Goal: Task Accomplishment & Management: Manage account settings

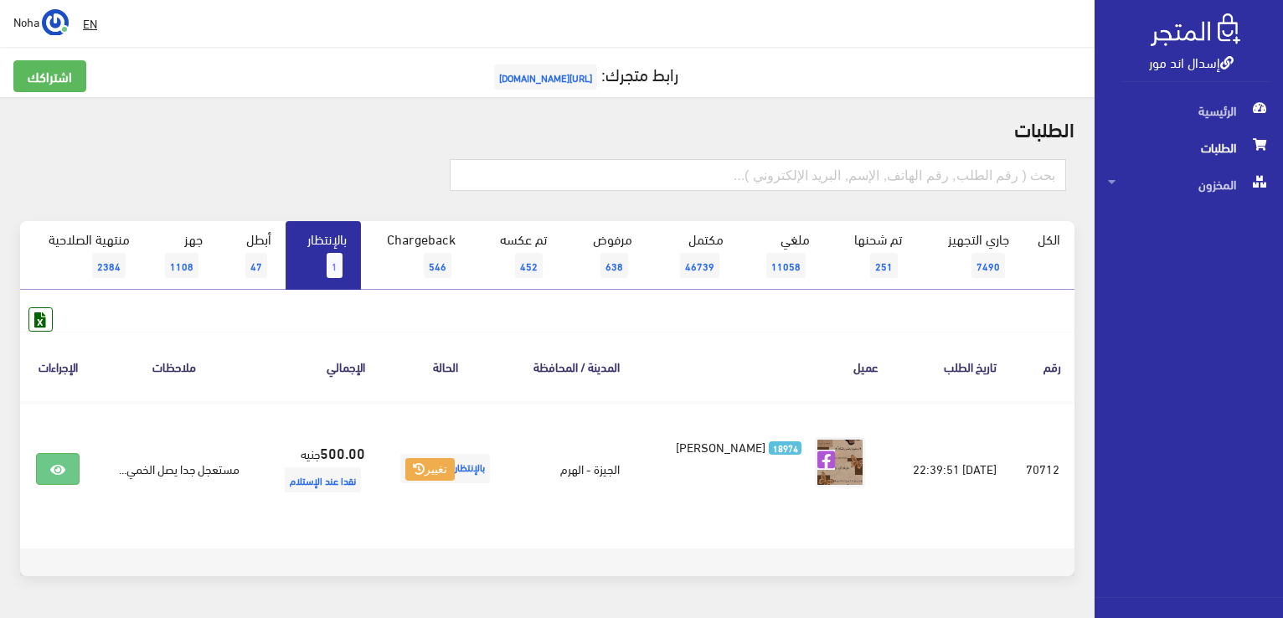
click at [332, 253] on span "1" at bounding box center [335, 265] width 16 height 25
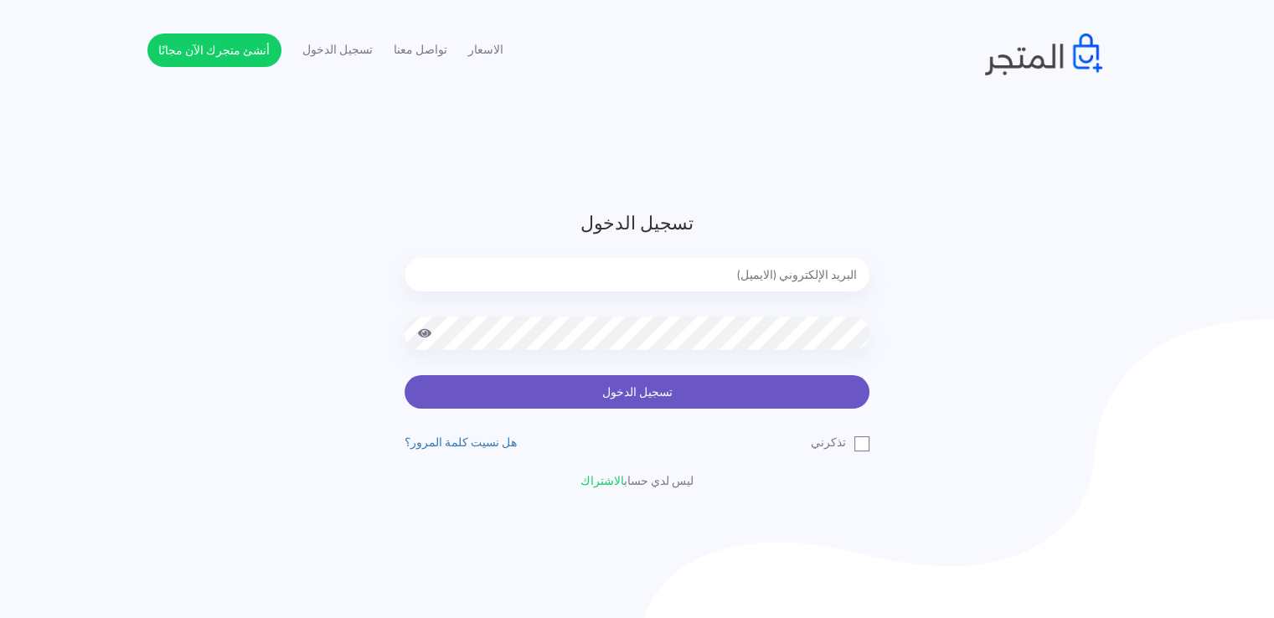
type input "noha_mae86@yahoo.com"
click at [652, 383] on button "تسجيل الدخول" at bounding box center [636, 391] width 465 height 33
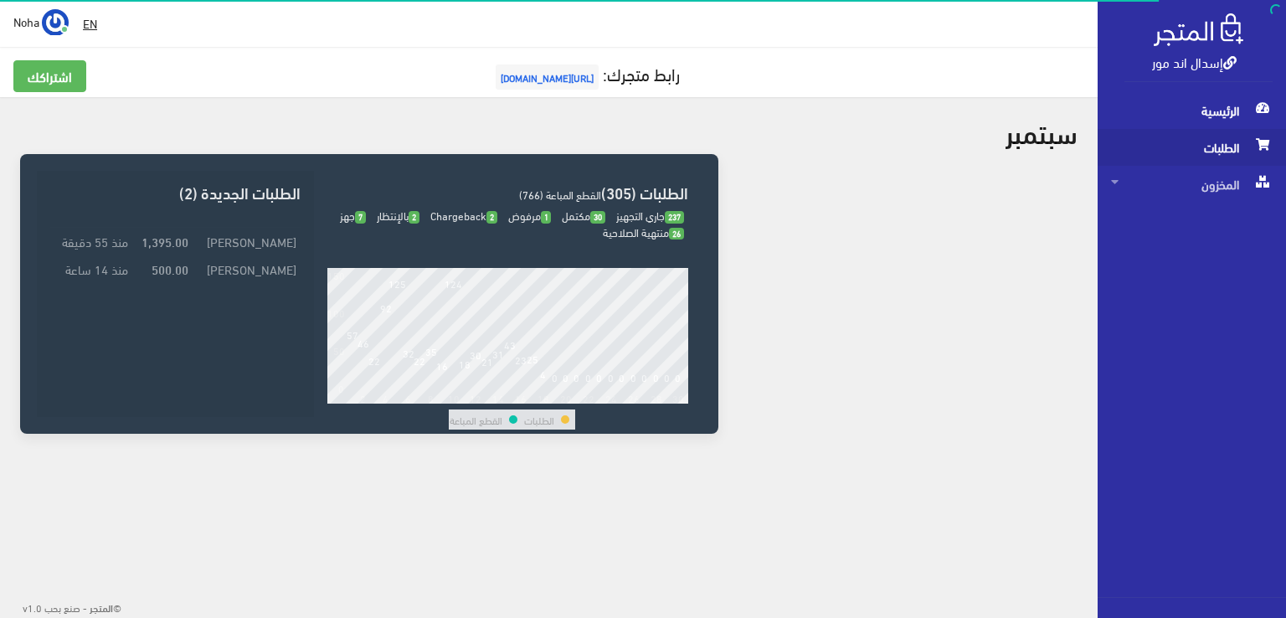
click at [1239, 148] on span "الطلبات" at bounding box center [1192, 147] width 162 height 37
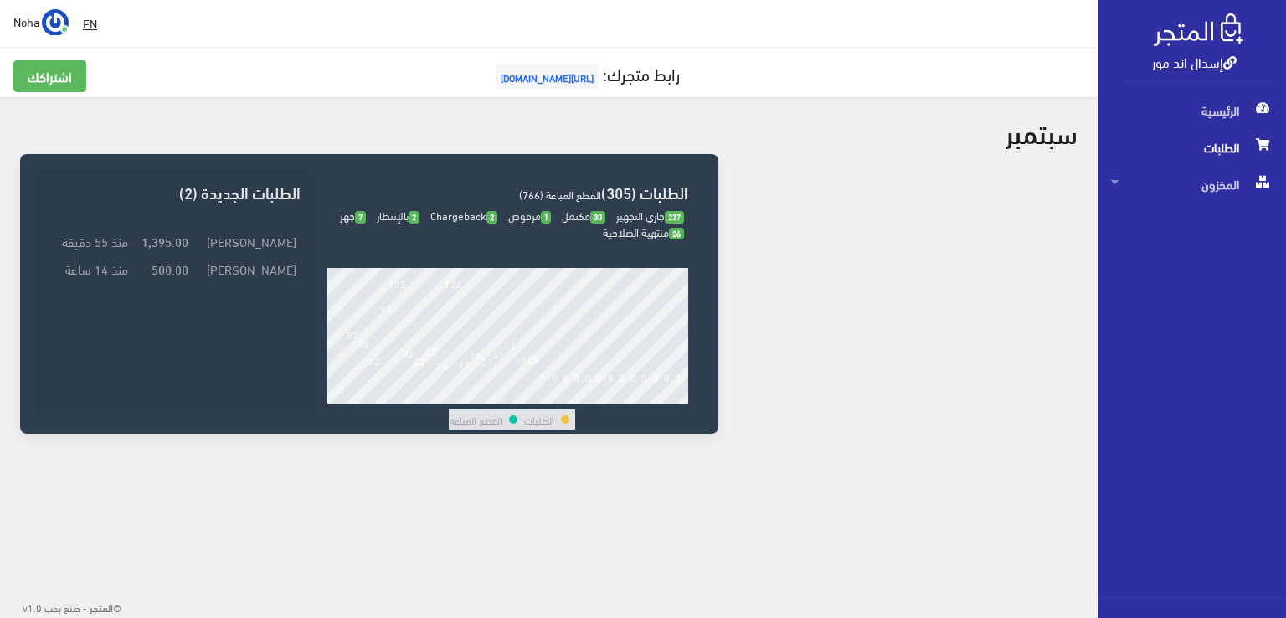
click at [1239, 148] on span "الطلبات" at bounding box center [1192, 147] width 162 height 37
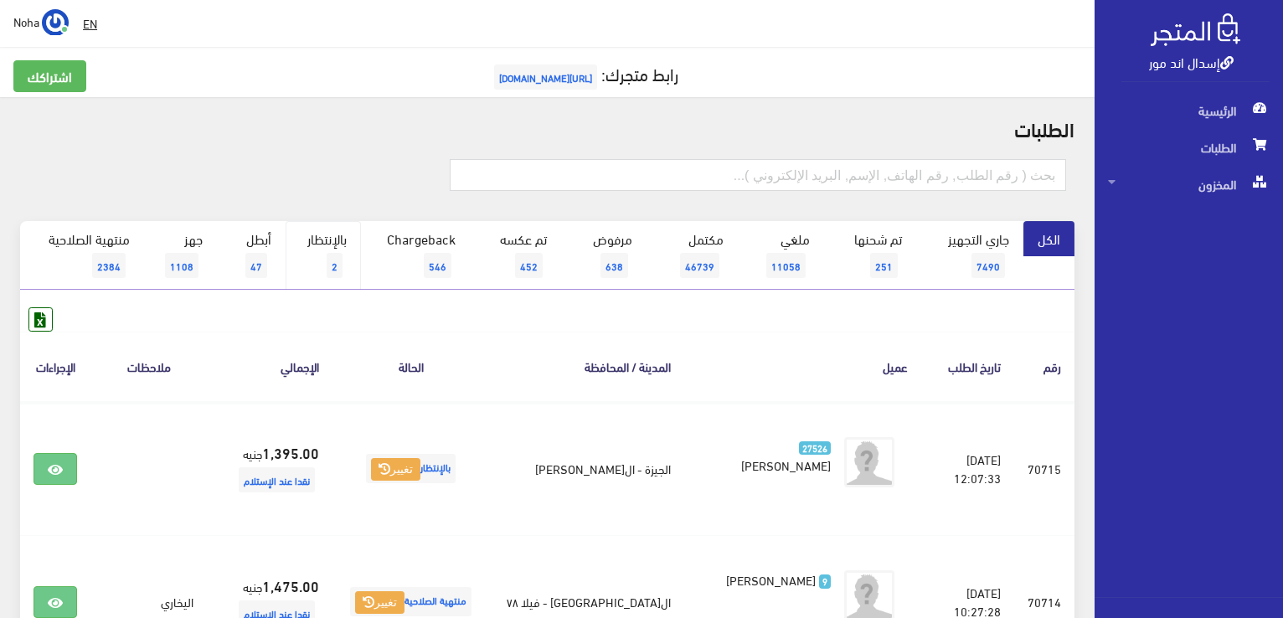
click at [341, 243] on link "بالإنتظار 2" at bounding box center [323, 255] width 75 height 69
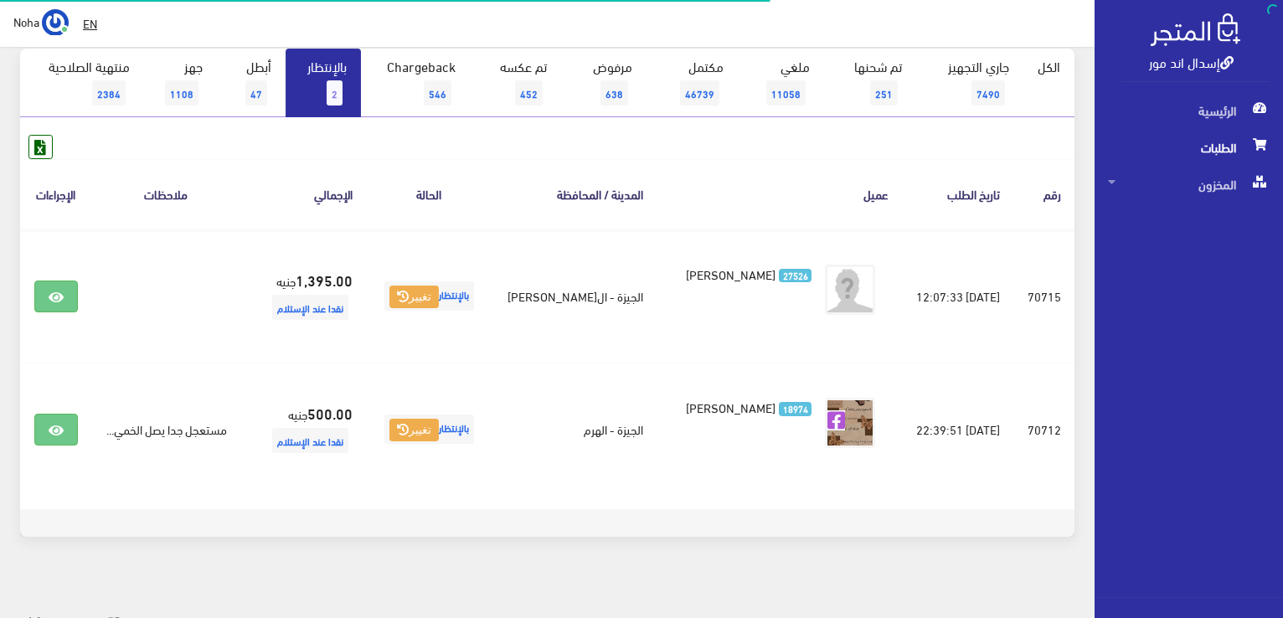
scroll to position [183, 0]
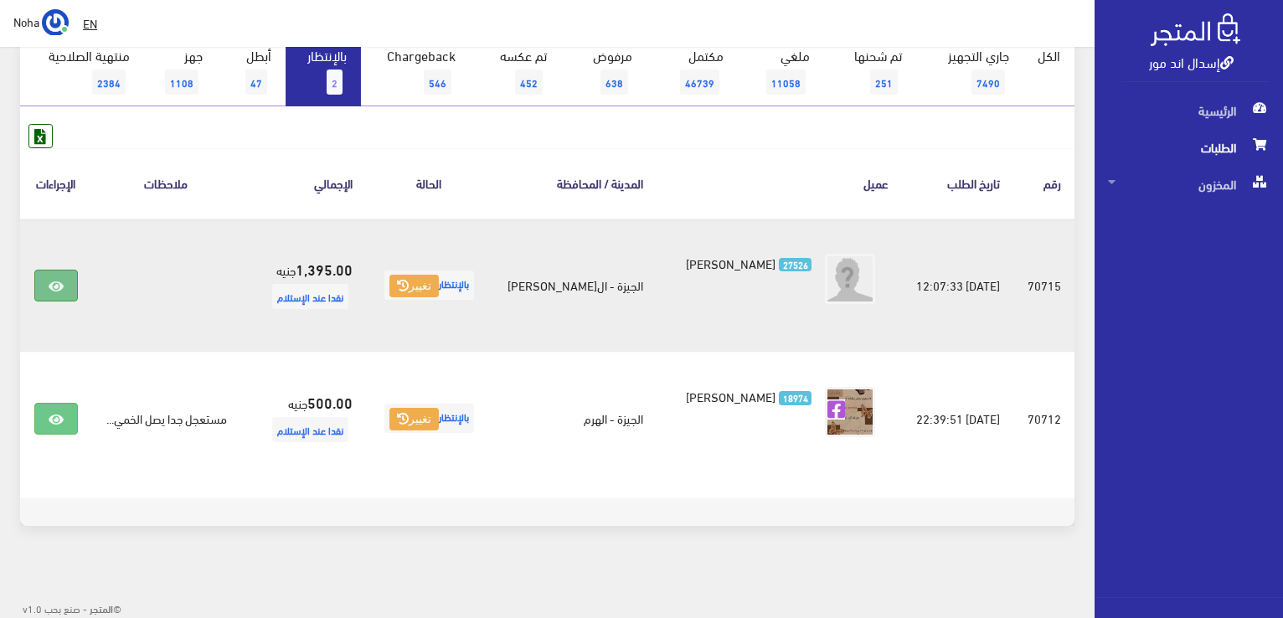
click at [65, 281] on link at bounding box center [56, 286] width 44 height 32
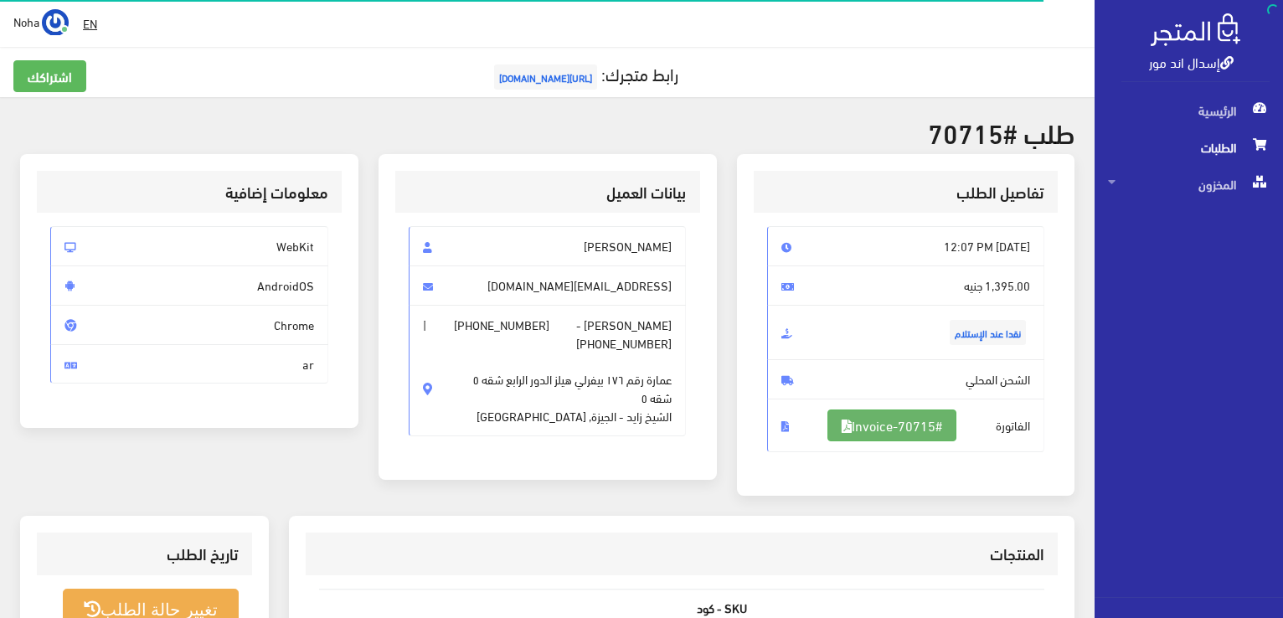
click at [955, 434] on link "#Invoice-70715" at bounding box center [891, 425] width 129 height 32
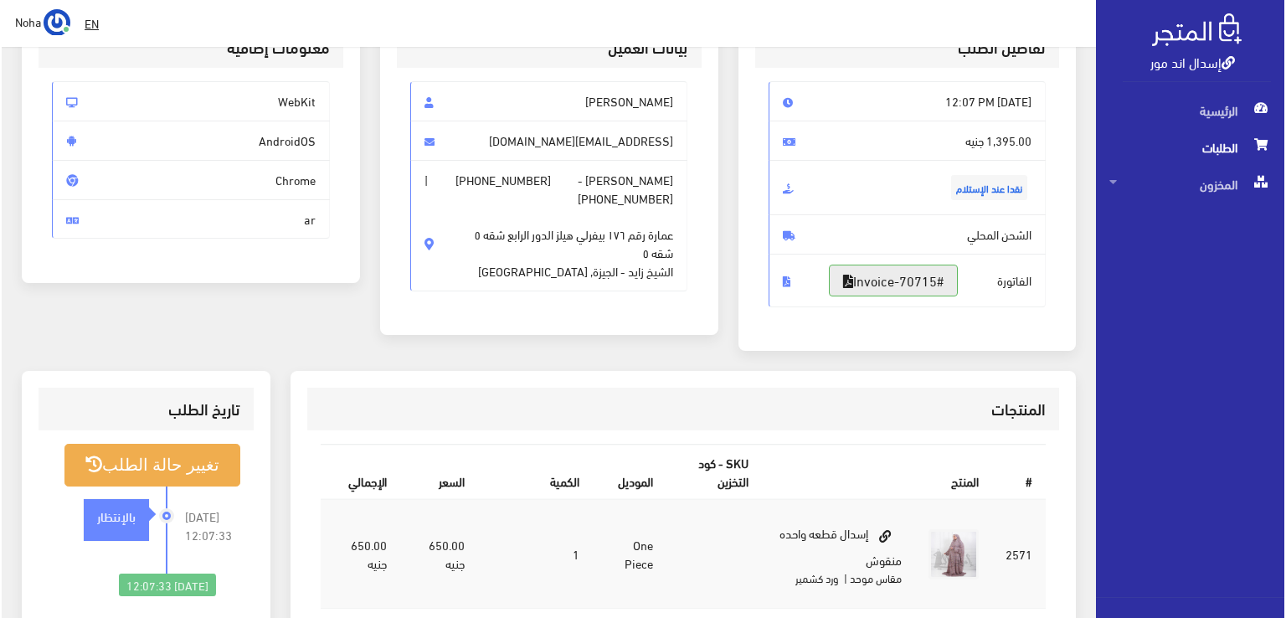
scroll to position [167, 0]
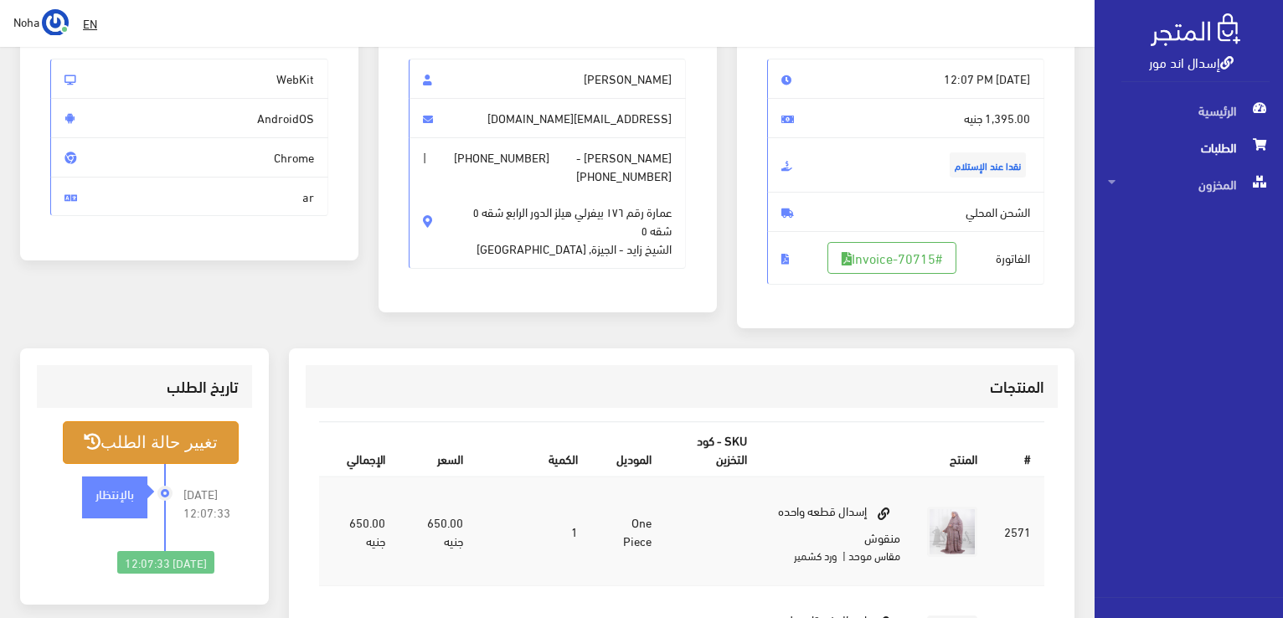
click at [119, 444] on button "تغيير حالة الطلب" at bounding box center [151, 442] width 176 height 43
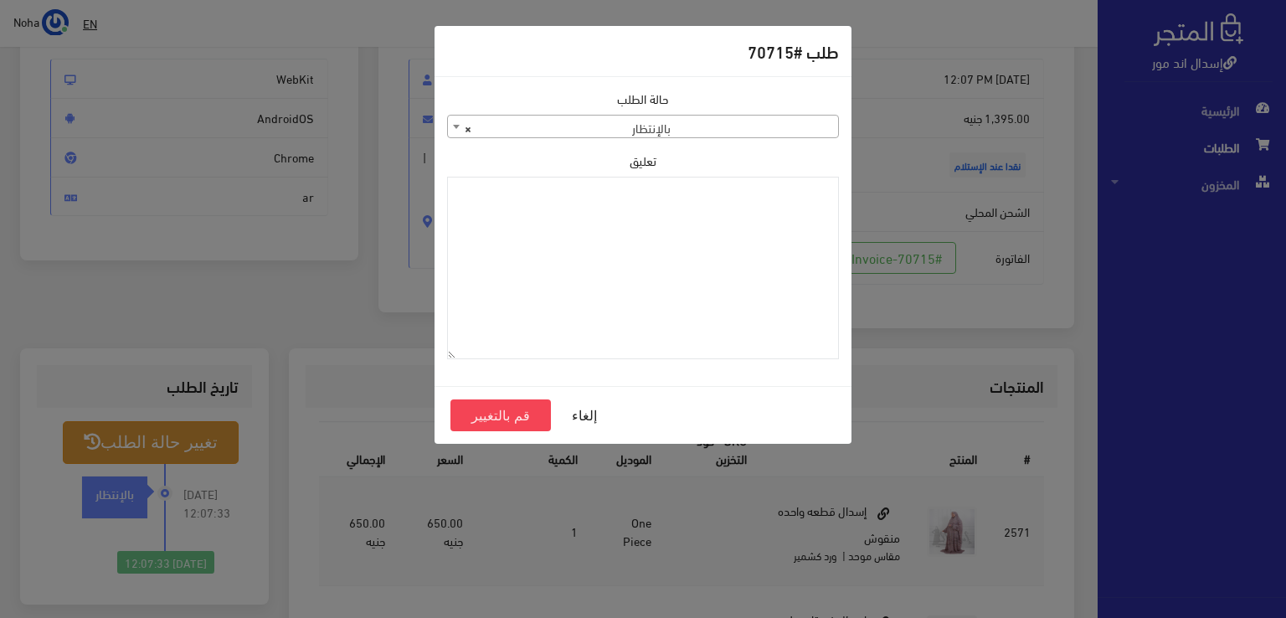
click at [452, 125] on span at bounding box center [456, 127] width 17 height 22
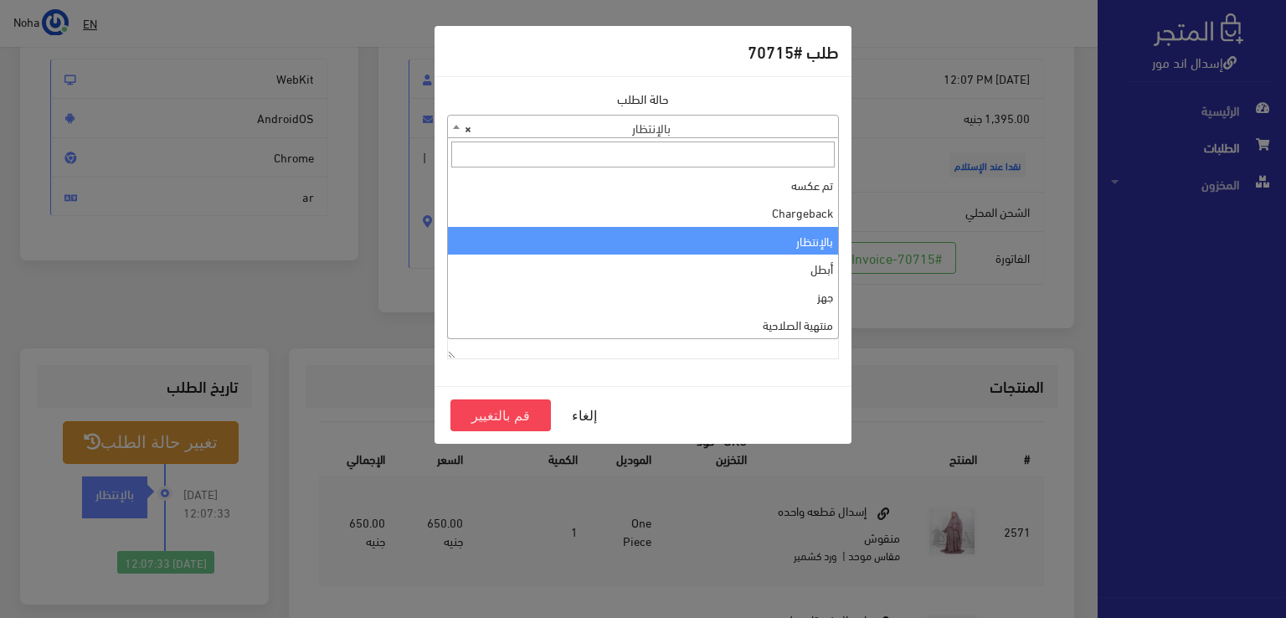
scroll to position [0, 0]
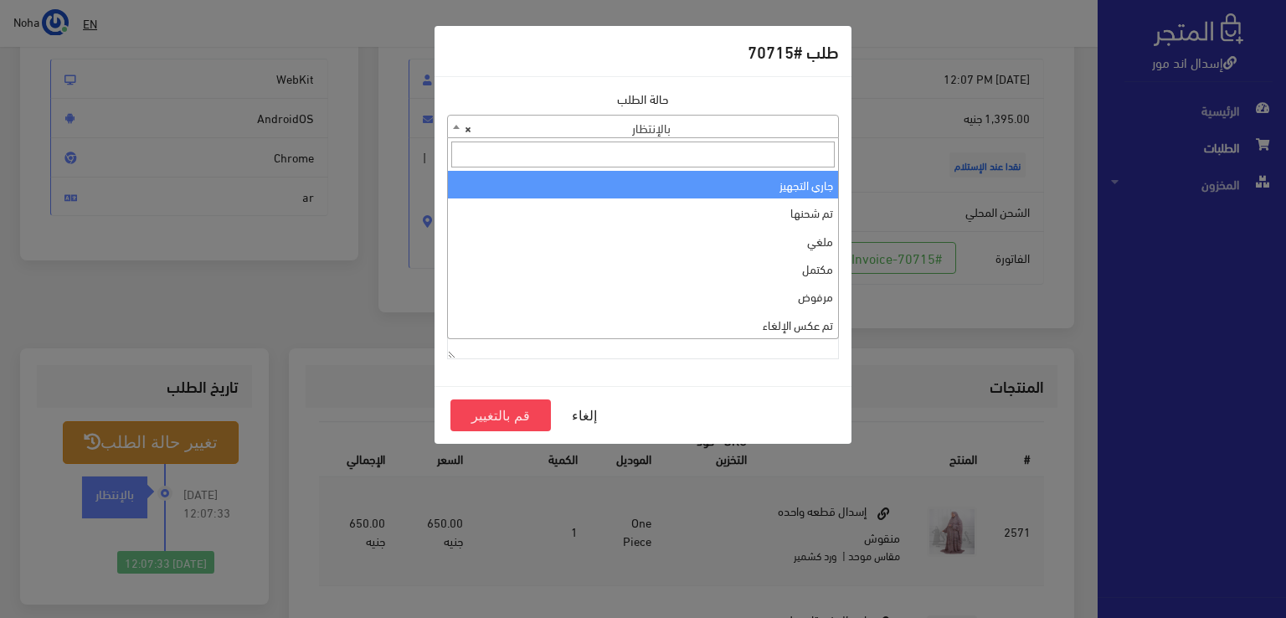
select select "1"
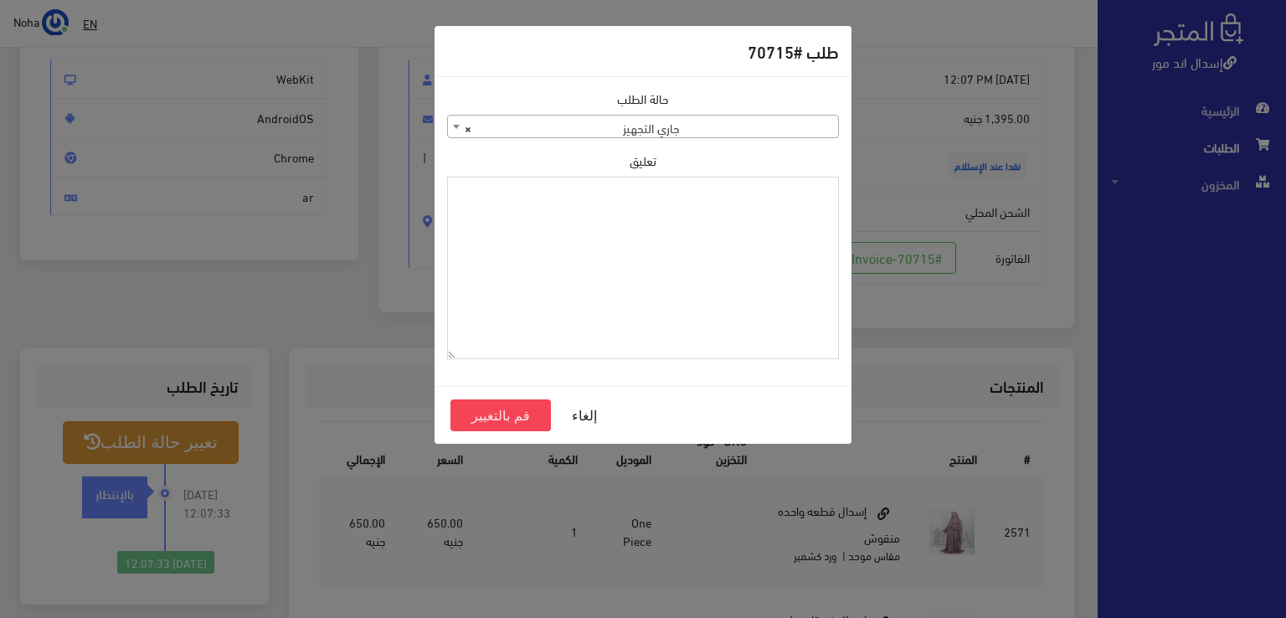
click at [811, 237] on textarea "تعليق" at bounding box center [643, 268] width 392 height 183
type textarea "1123997"
click at [469, 409] on button "قم بالتغيير" at bounding box center [501, 415] width 100 height 32
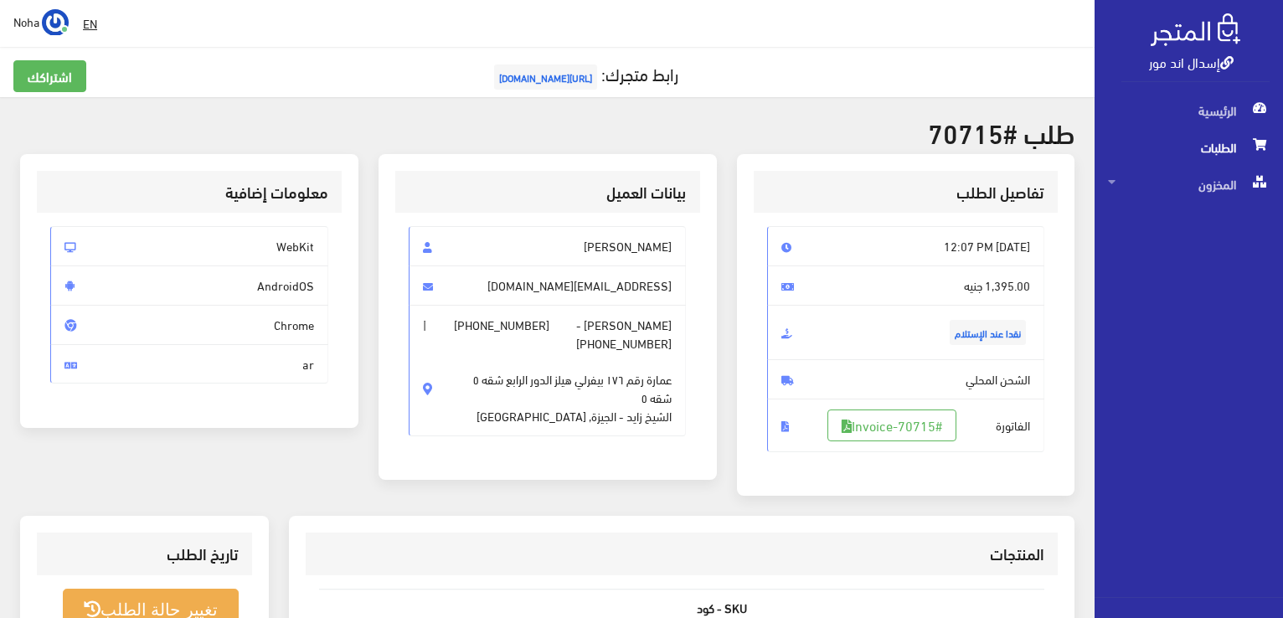
click at [1237, 142] on span "الطلبات" at bounding box center [1189, 147] width 162 height 37
click at [1235, 142] on span "الطلبات" at bounding box center [1189, 147] width 162 height 37
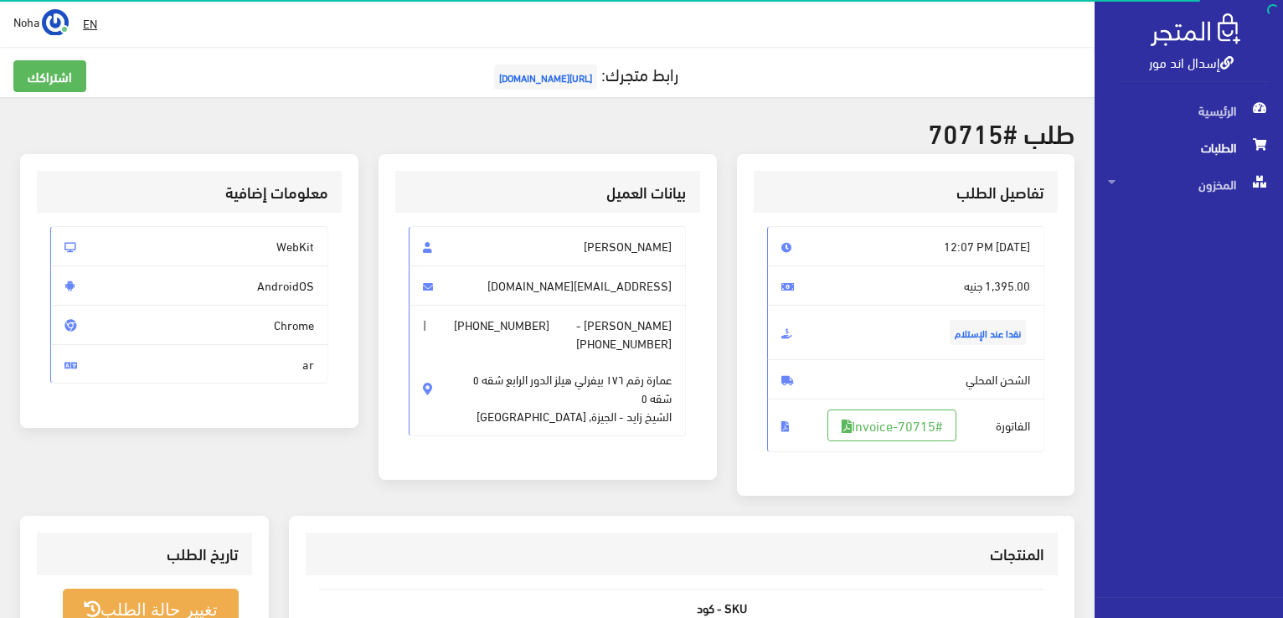
click at [1235, 142] on span "الطلبات" at bounding box center [1189, 147] width 162 height 37
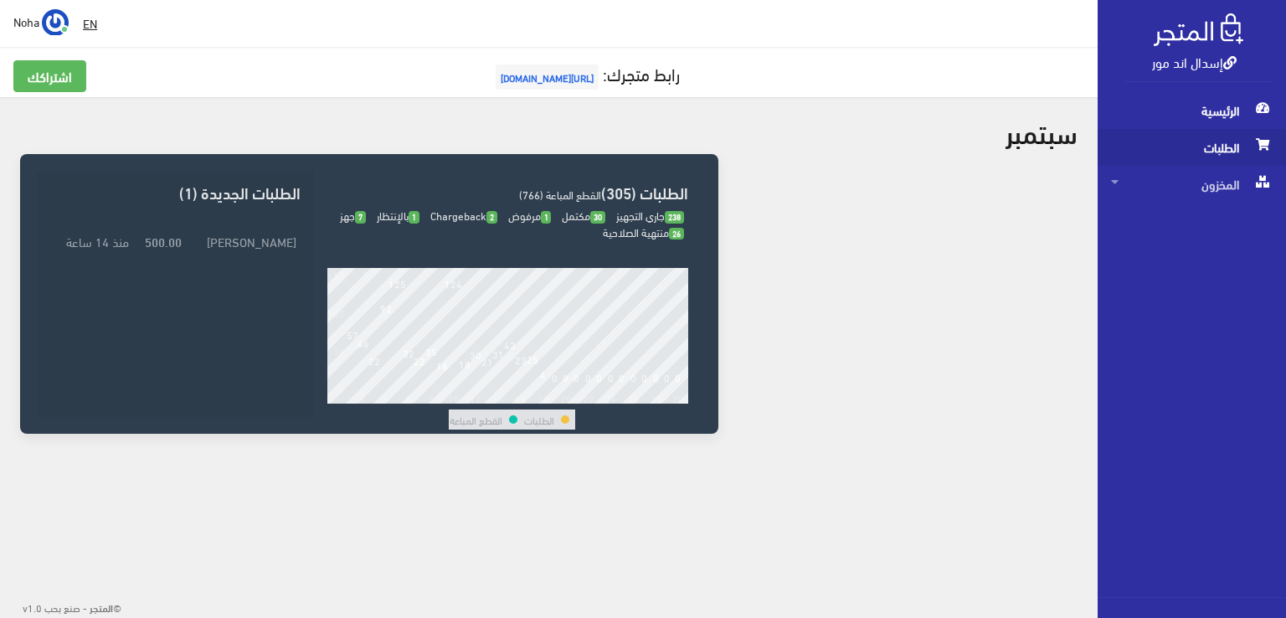
click at [1243, 149] on span "الطلبات" at bounding box center [1192, 147] width 162 height 37
